Goal: Transaction & Acquisition: Purchase product/service

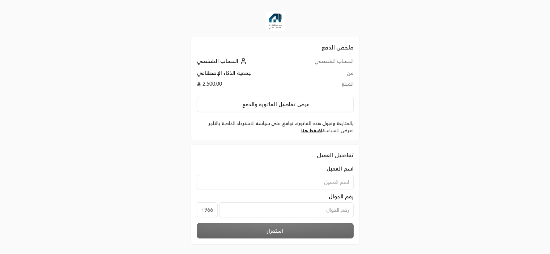
scroll to position [13, 0]
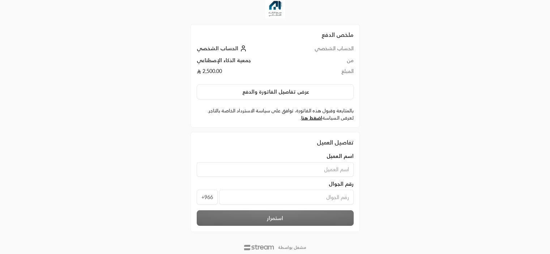
click at [331, 169] on input at bounding box center [275, 169] width 157 height 14
type input "mallah"
type input "0"
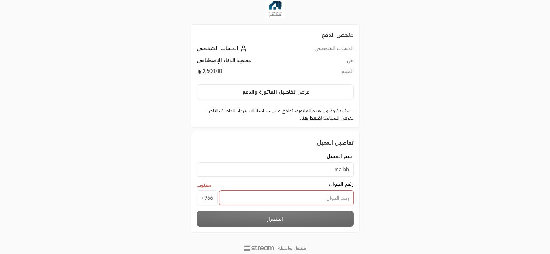
click at [203, 201] on span "+966" at bounding box center [207, 198] width 21 height 15
click at [117, 48] on div "ملخص الدفع الحساب الشخصي الحساب الشخصي من جمعية الذكاء الإصطناعي المبلغ 2,500.0…" at bounding box center [275, 130] width 550 height 287
